Goal: Find specific page/section: Find specific page/section

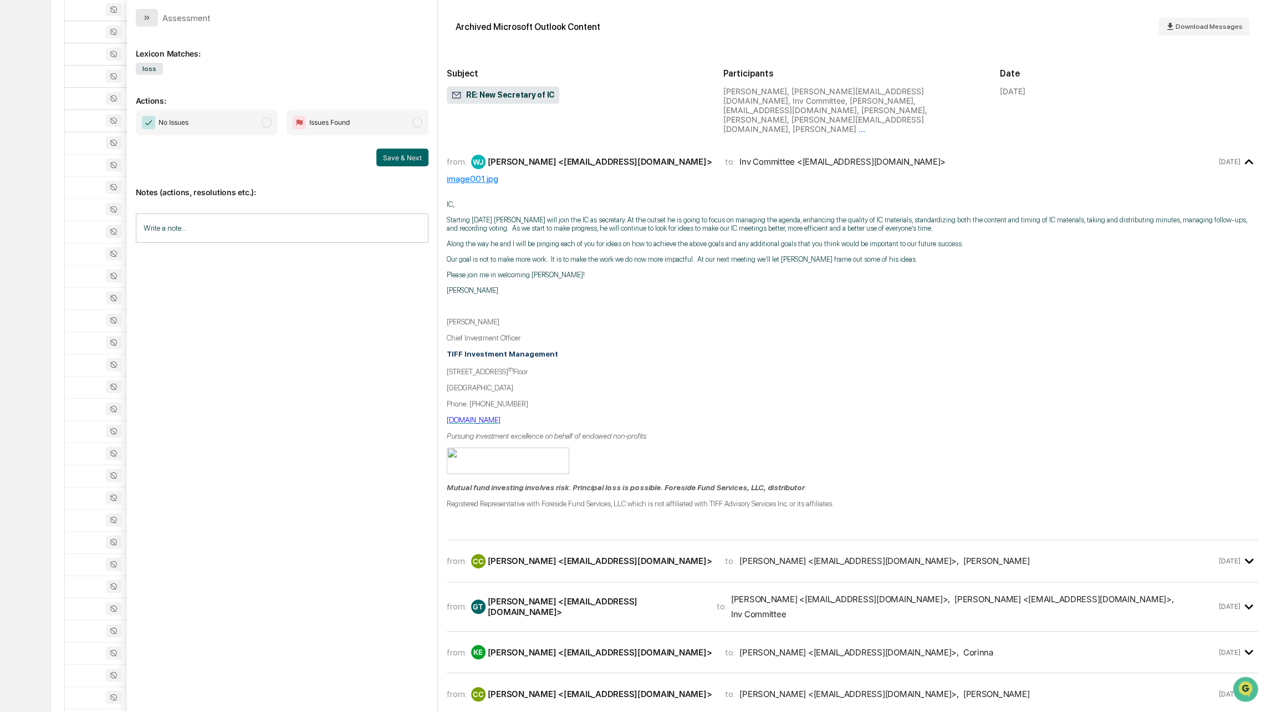
click at [149, 18] on icon "modal" at bounding box center [146, 17] width 9 height 9
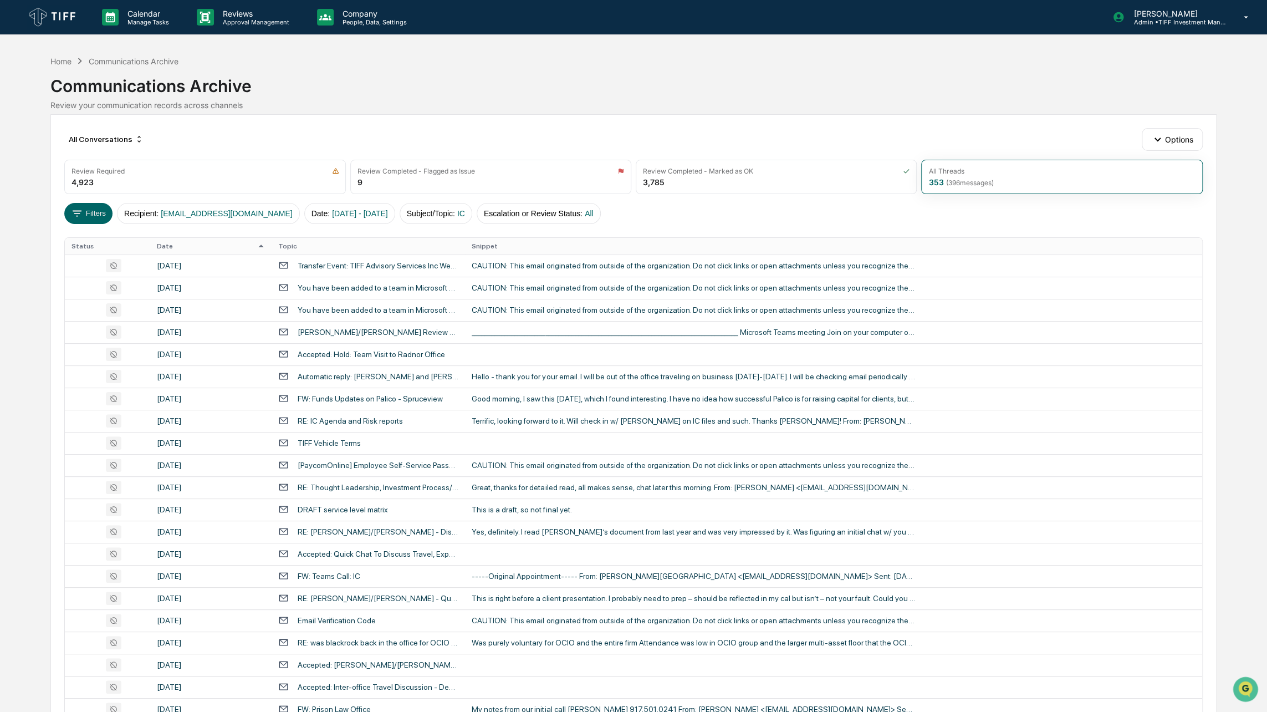
click at [119, 60] on div "Communications Archive" at bounding box center [134, 61] width 90 height 9
click at [127, 140] on div "All Conversations" at bounding box center [106, 139] width 84 height 18
click at [157, 138] on div "All Conversations Options" at bounding box center [633, 139] width 1138 height 22
click at [1163, 137] on icon "button" at bounding box center [1158, 139] width 12 height 12
click at [1164, 240] on div "View Activity Logs" at bounding box center [1176, 235] width 130 height 18
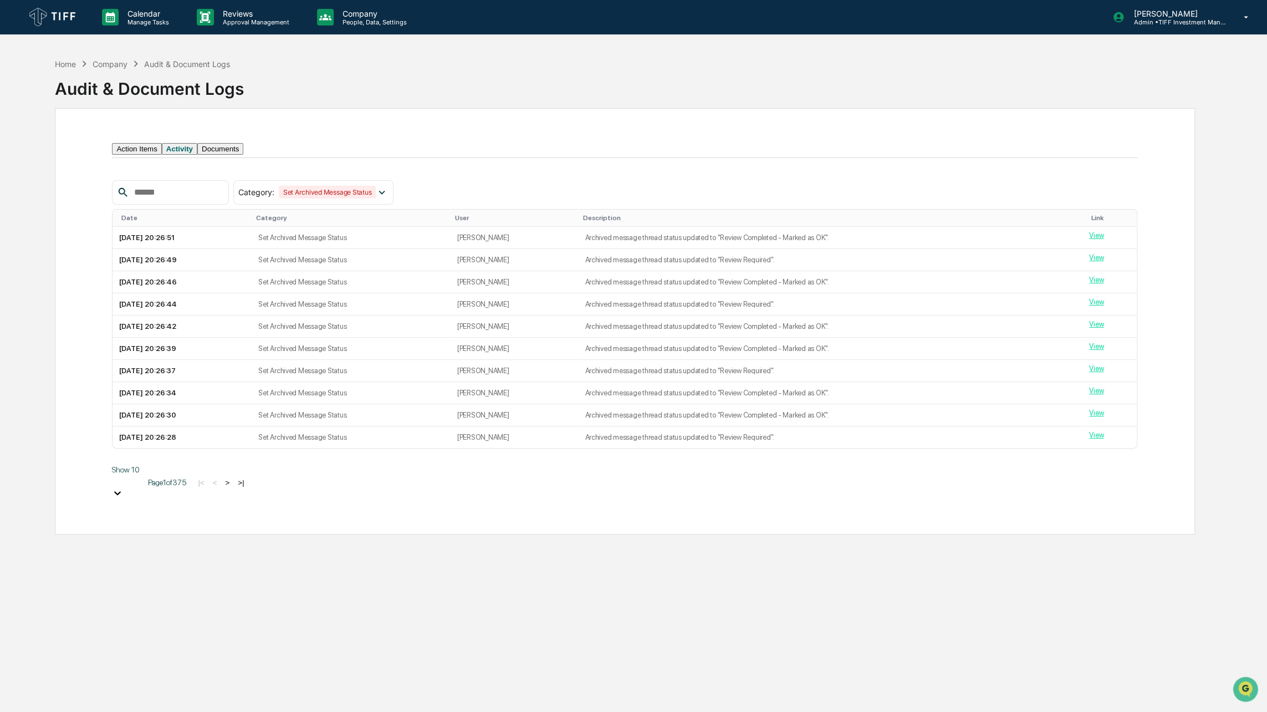
click at [123, 492] on div at bounding box center [117, 493] width 11 height 13
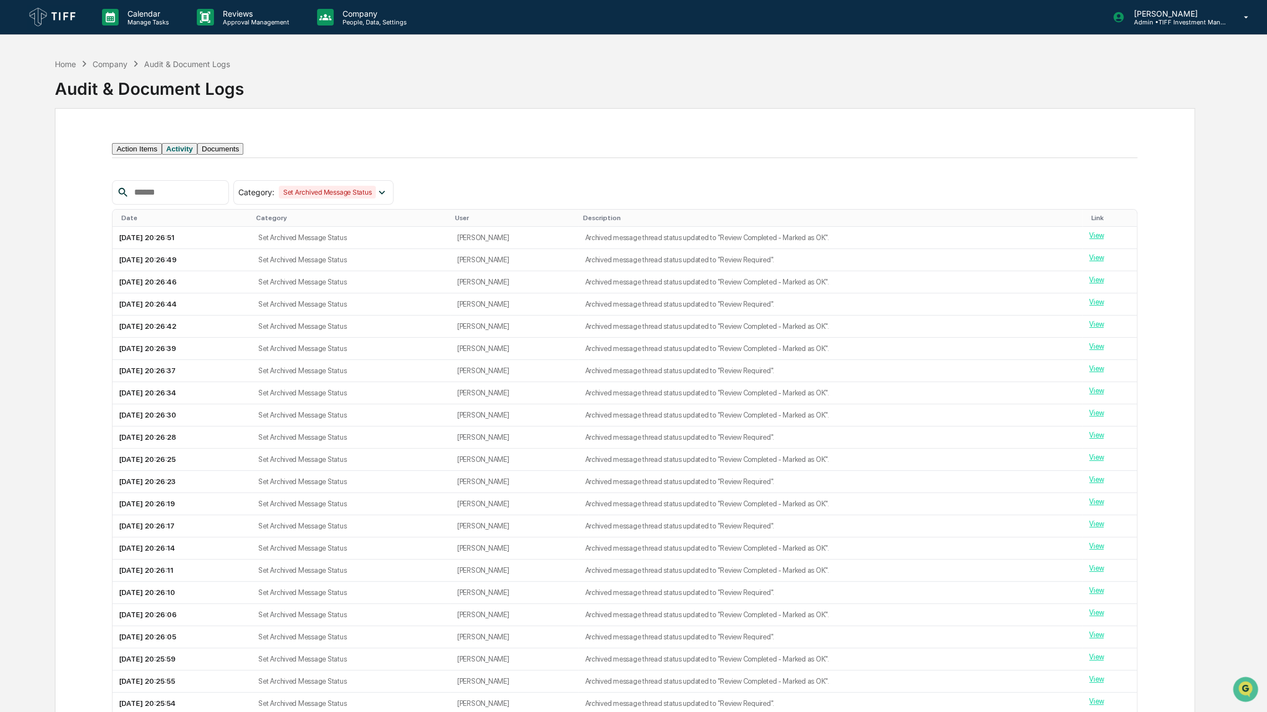
click at [186, 222] on div "Date" at bounding box center [184, 218] width 126 height 8
click at [131, 227] on th "Date ▲" at bounding box center [181, 218] width 137 height 17
click at [133, 222] on div "Date ▲" at bounding box center [183, 218] width 124 height 8
click at [125, 155] on button "Action Items" at bounding box center [136, 149] width 49 height 12
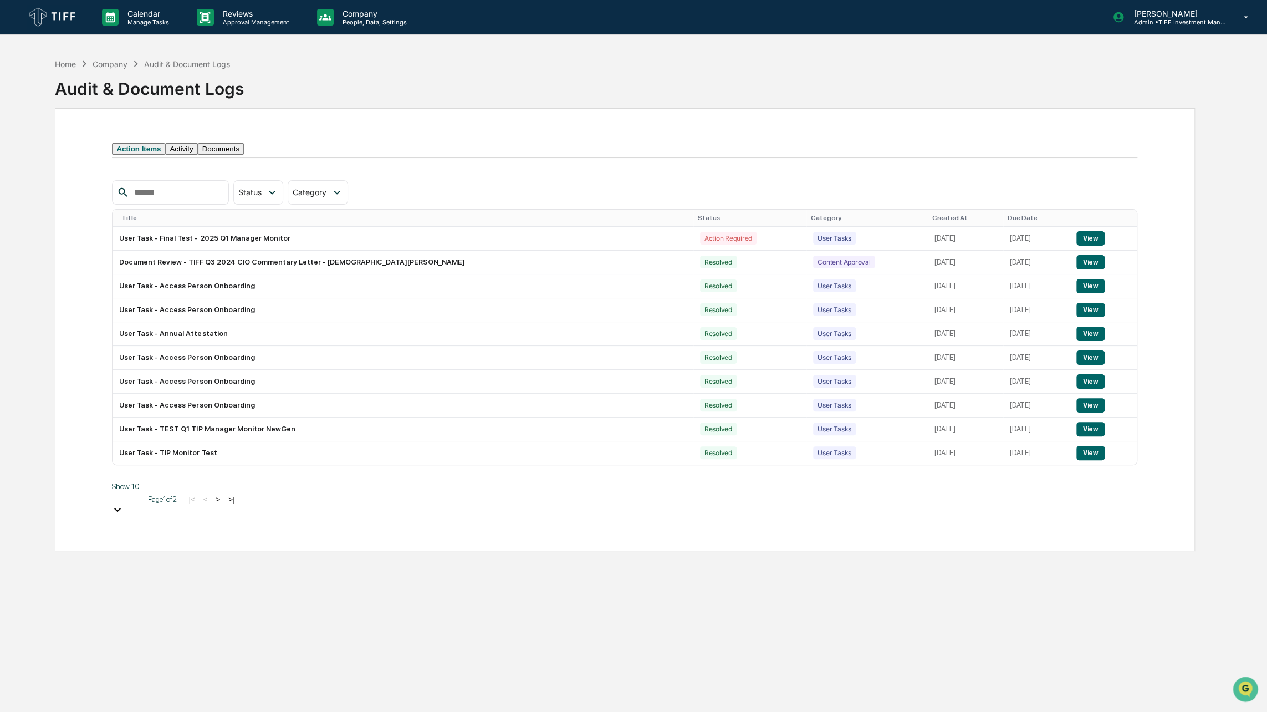
click at [105, 68] on div "Company" at bounding box center [110, 63] width 35 height 9
click at [104, 64] on div "Company" at bounding box center [110, 63] width 35 height 9
click at [67, 64] on div "Home" at bounding box center [65, 63] width 21 height 9
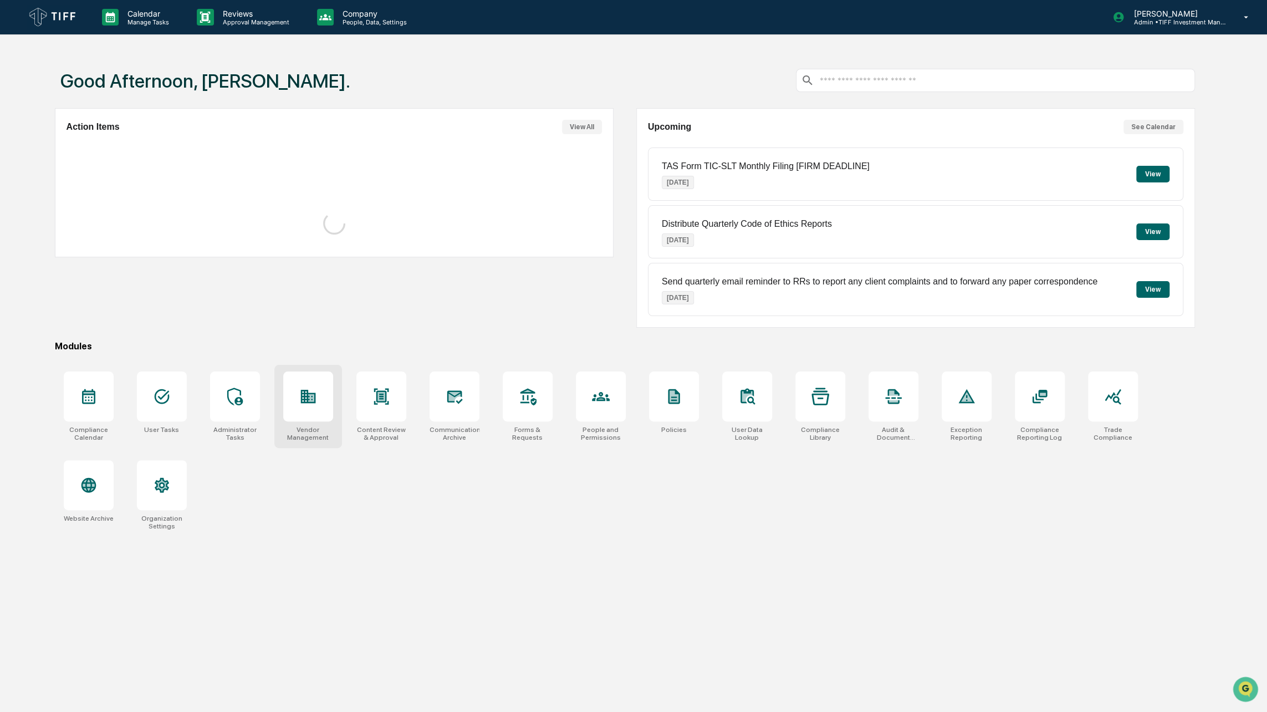
click at [310, 410] on div at bounding box center [308, 396] width 50 height 50
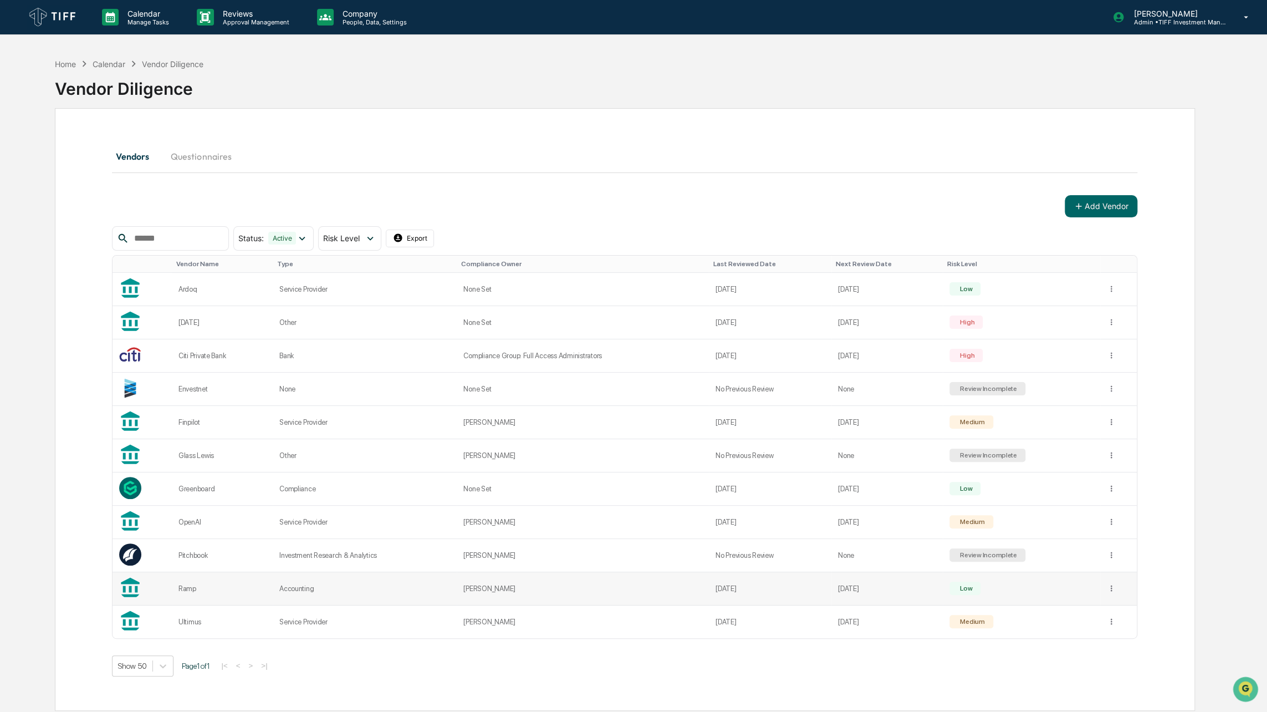
scroll to position [53, 0]
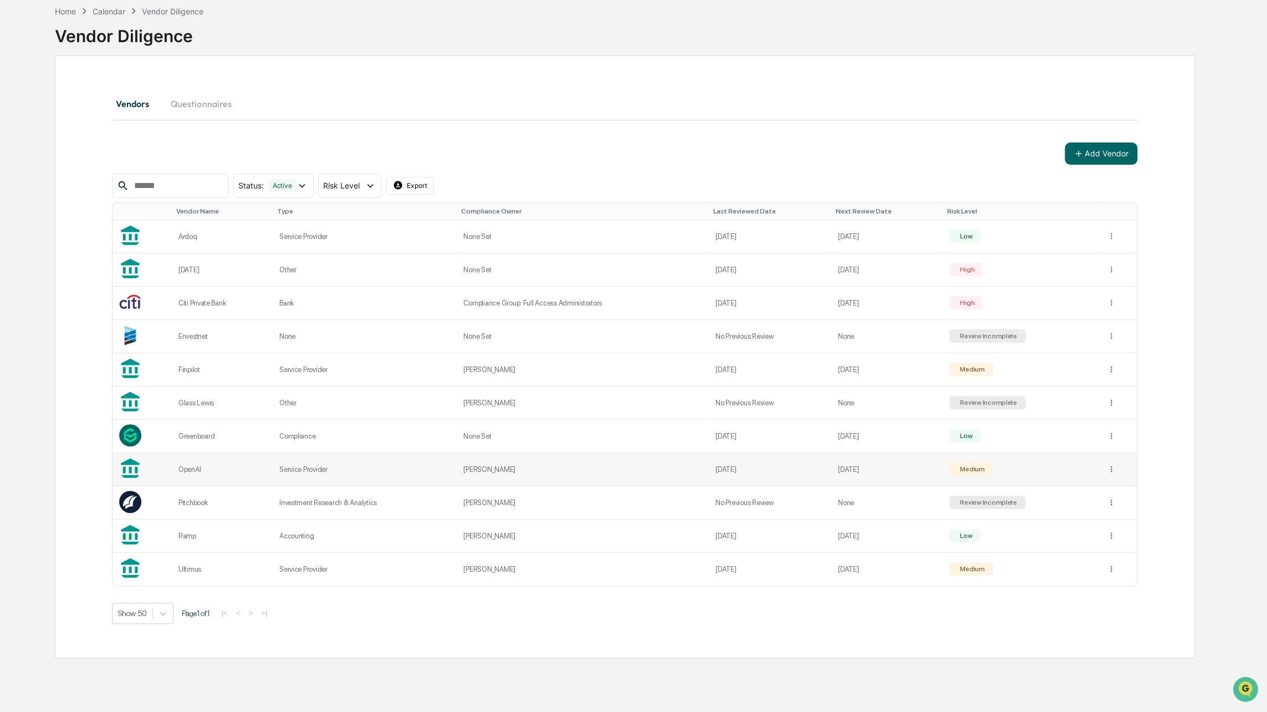
click at [883, 479] on td "[DATE]" at bounding box center [887, 469] width 111 height 33
